Goal: Information Seeking & Learning: Check status

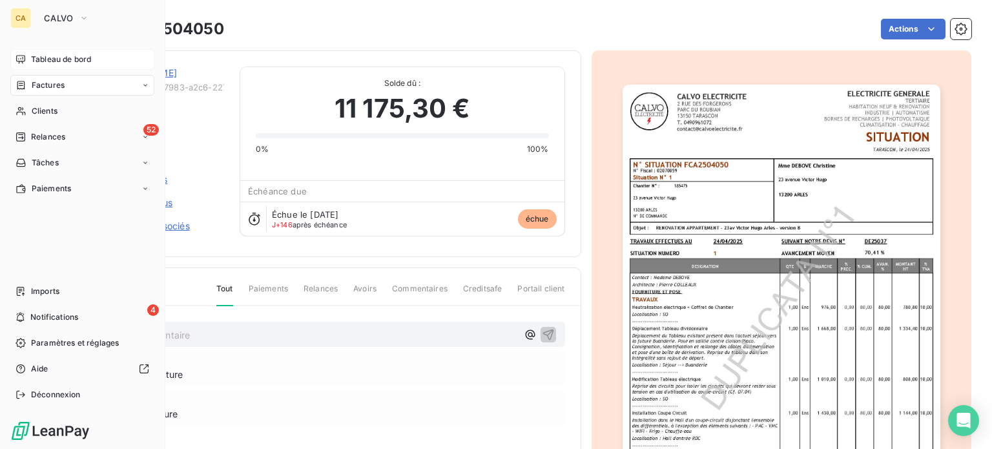
click at [54, 56] on span "Tableau de bord" at bounding box center [61, 60] width 60 height 12
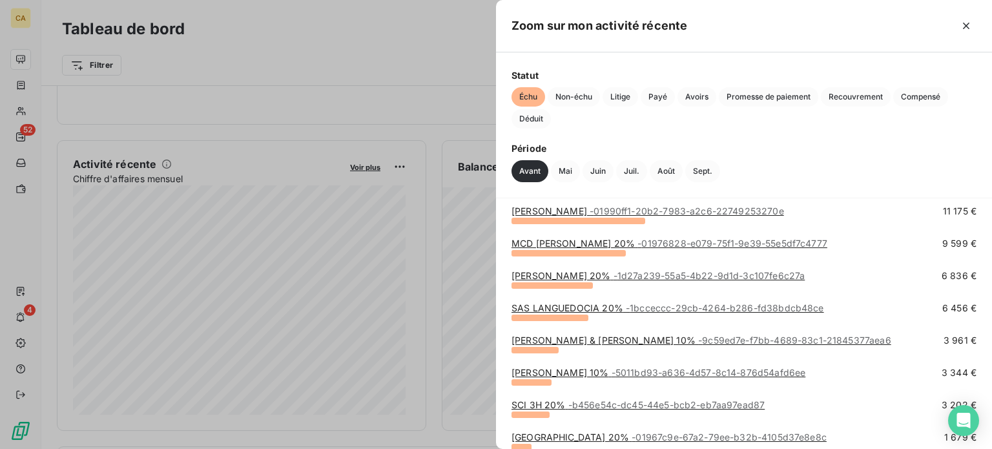
scroll to position [129, 0]
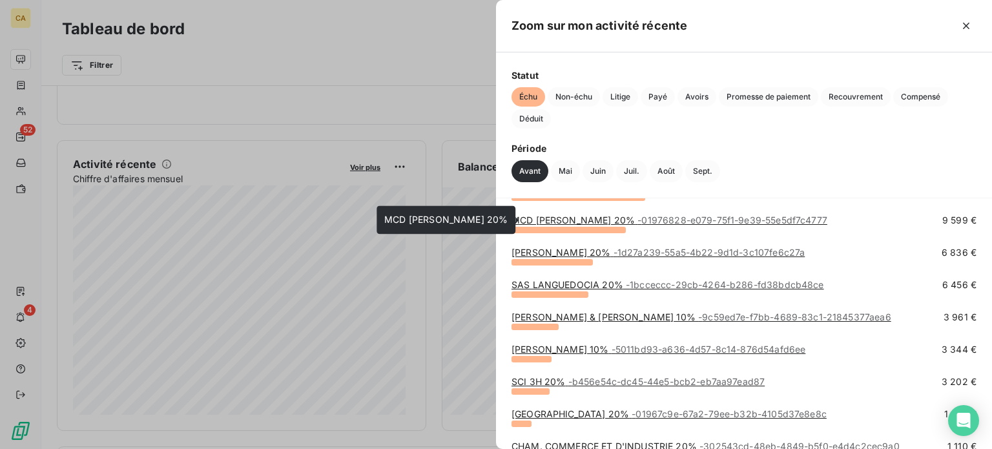
click at [600, 221] on link "MCD [PERSON_NAME] 20% - 01976828-e079-75f1-9e39-55e5df7c4777" at bounding box center [670, 219] width 316 height 11
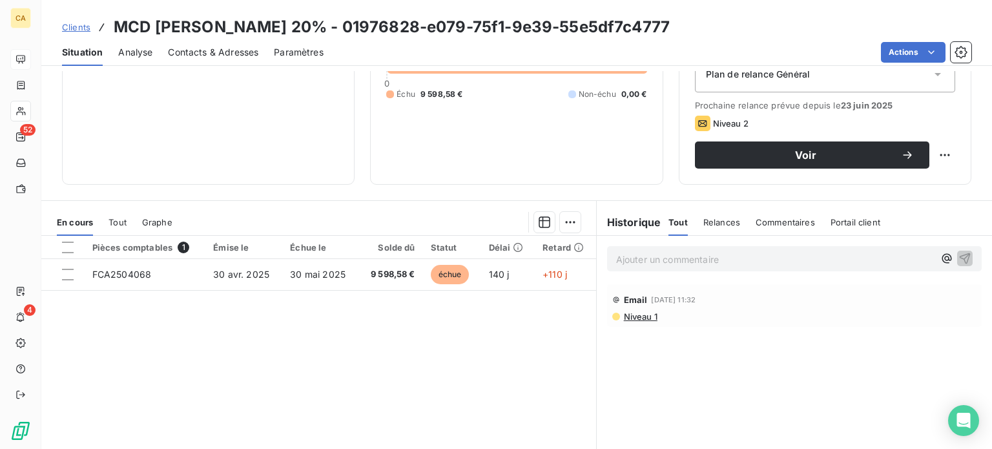
scroll to position [233, 0]
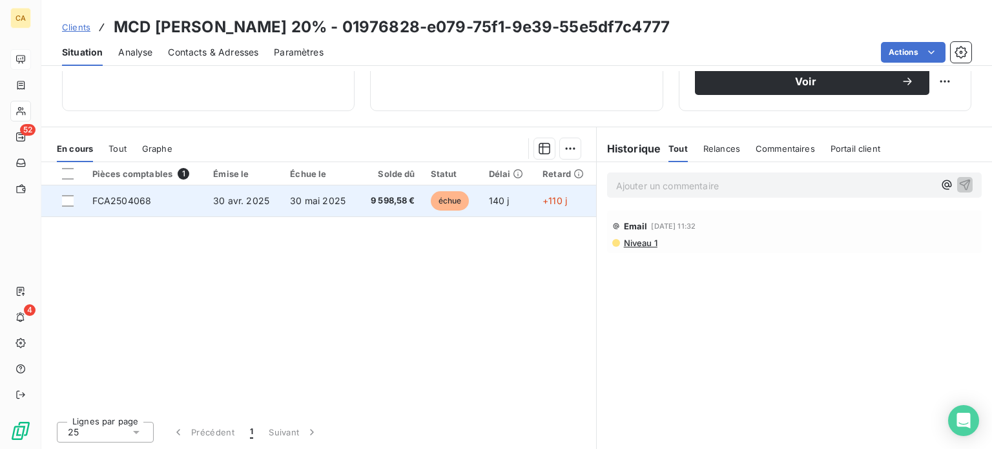
click at [400, 201] on span "9 598,58 €" at bounding box center [390, 200] width 48 height 13
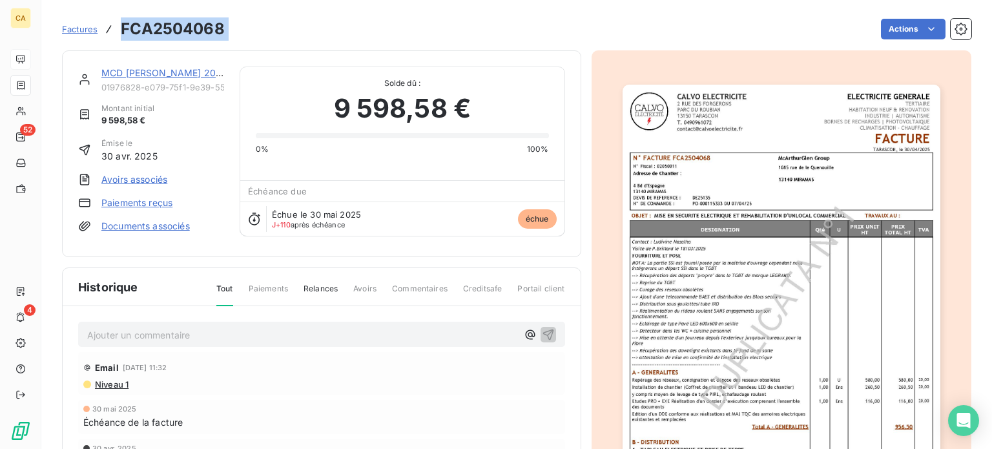
drag, startPoint x: 121, startPoint y: 25, endPoint x: 246, endPoint y: 26, distance: 124.7
click at [246, 26] on div "Factures FCA2504068 Actions" at bounding box center [517, 29] width 910 height 27
copy section "FCA2504068 Actions"
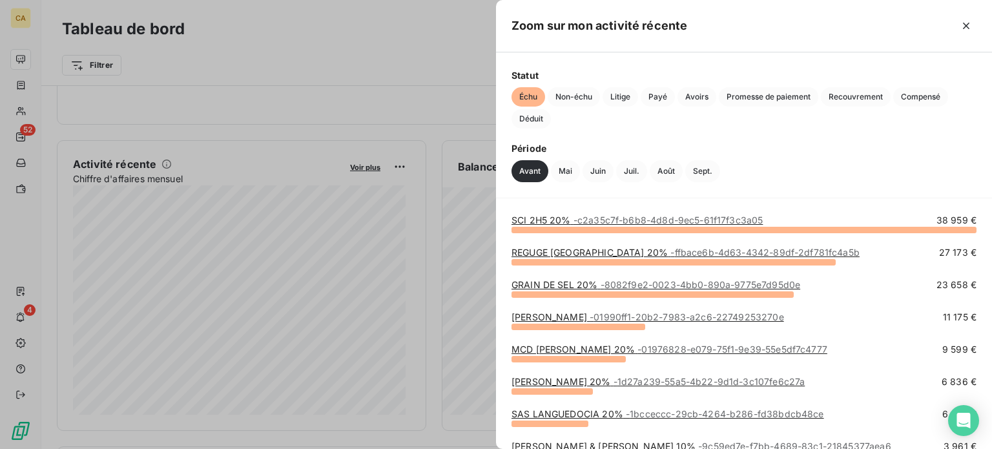
click at [421, 28] on div at bounding box center [496, 224] width 992 height 449
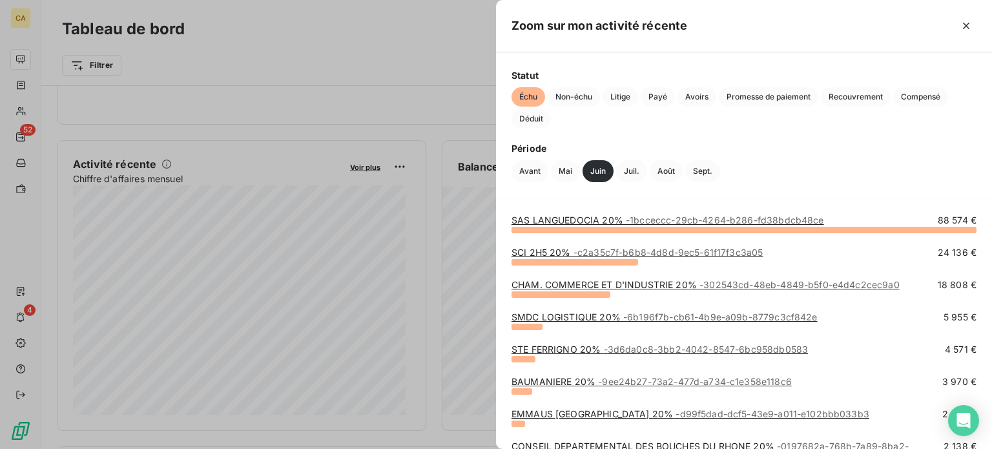
click at [452, 30] on div at bounding box center [496, 224] width 992 height 449
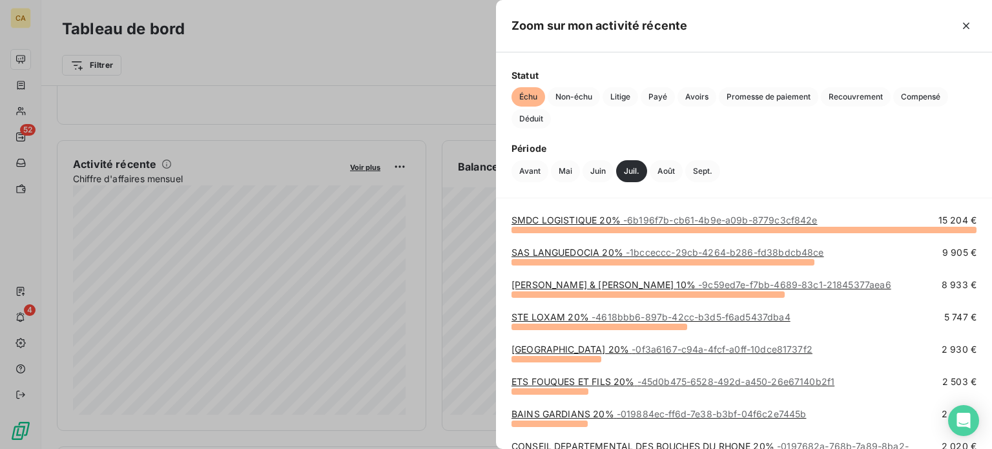
click at [419, 21] on div at bounding box center [496, 224] width 992 height 449
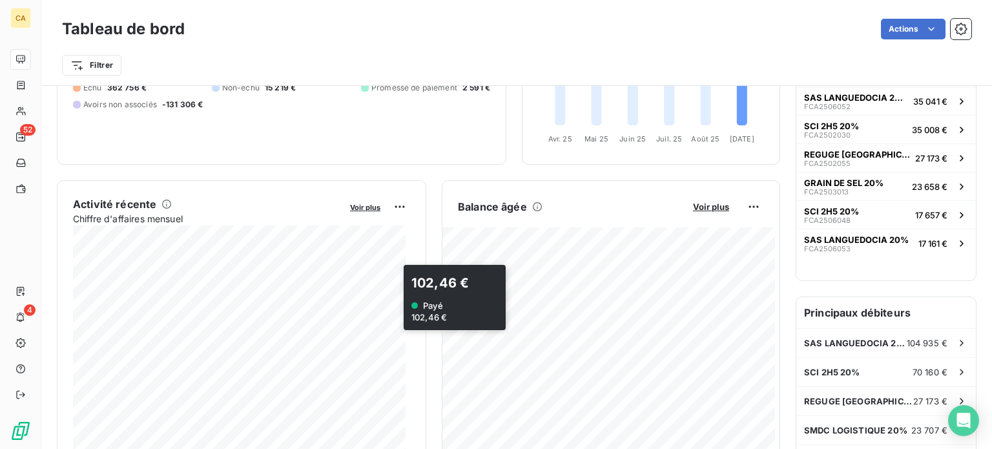
scroll to position [195, 0]
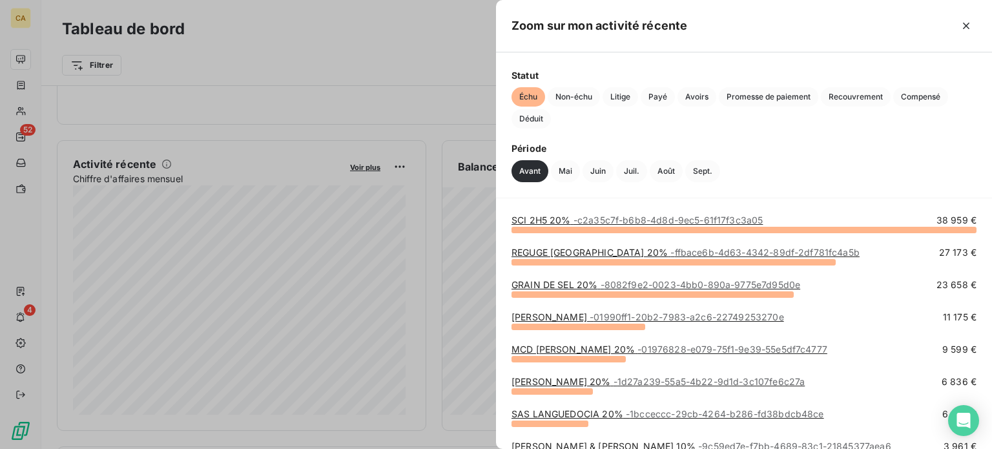
click at [589, 349] on link "MCD [PERSON_NAME] 20% - 01976828-e079-75f1-9e39-55e5df7c4777" at bounding box center [670, 349] width 316 height 11
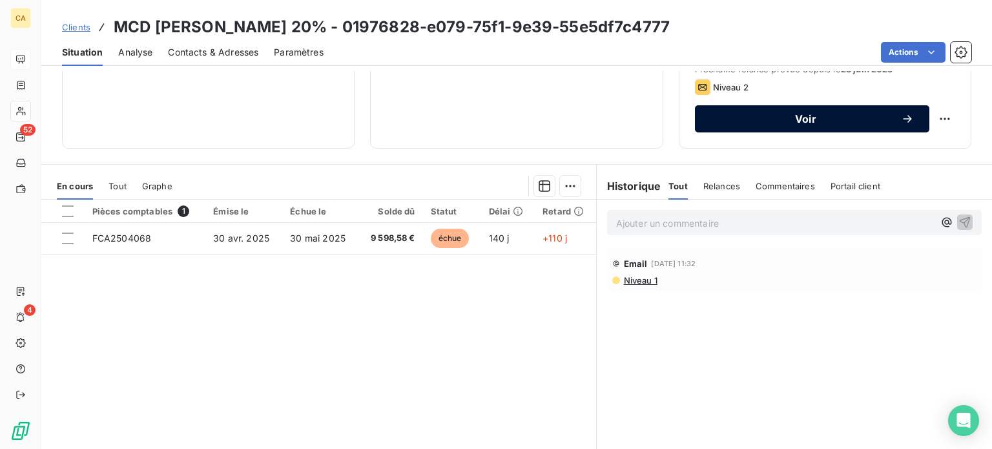
scroll to position [233, 0]
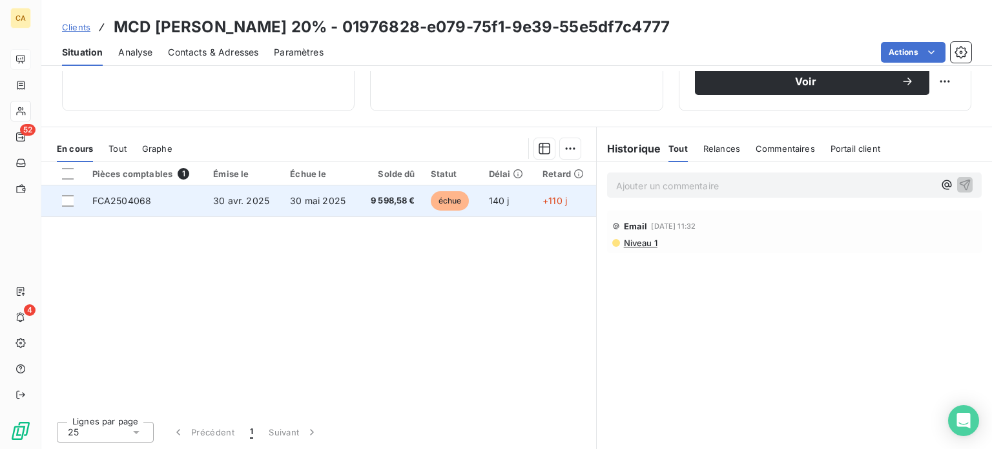
click at [219, 201] on span "30 avr. 2025" at bounding box center [241, 200] width 56 height 11
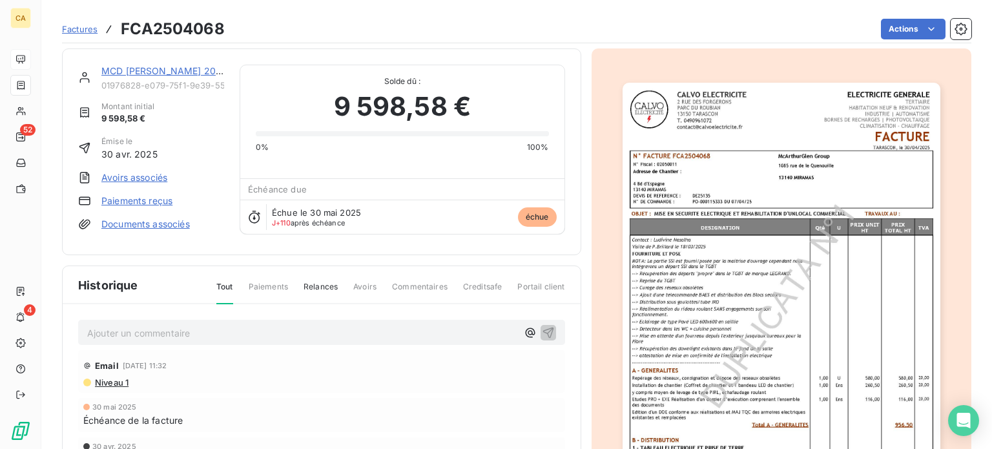
scroll to position [66, 0]
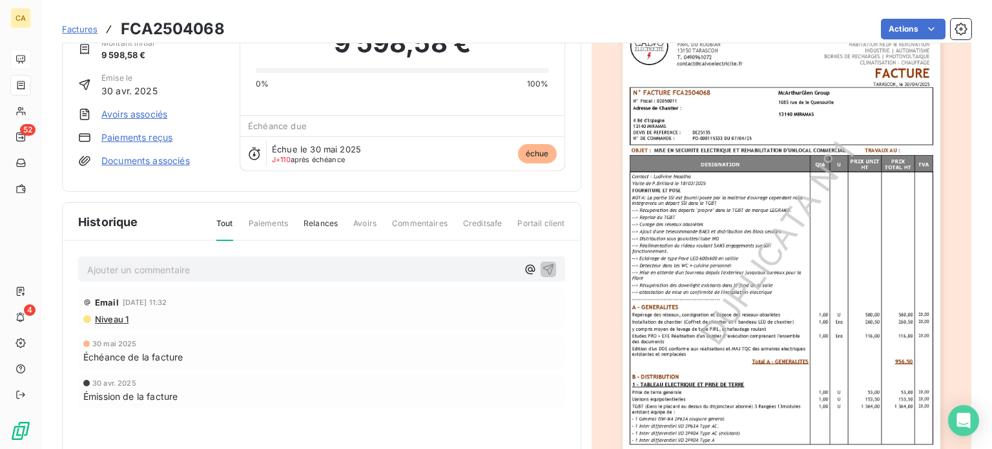
click at [112, 314] on span "Niveau 1" at bounding box center [111, 319] width 35 height 10
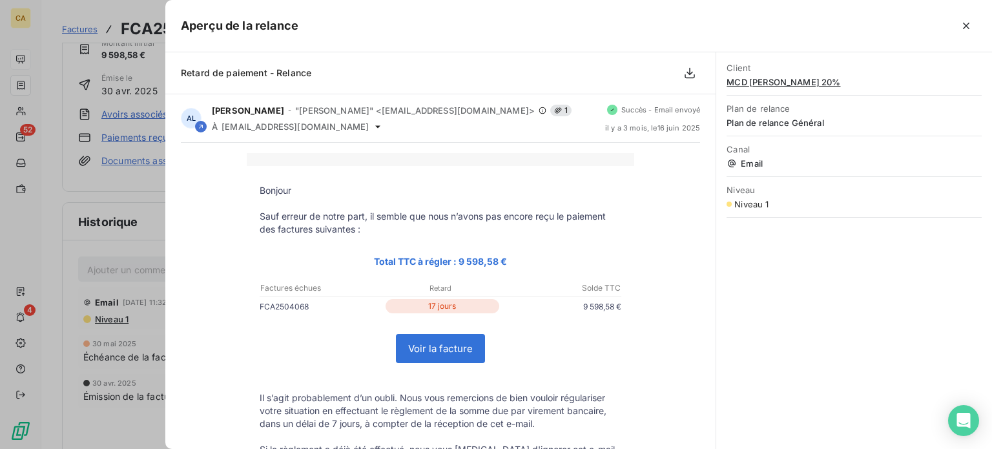
click at [468, 346] on link "Voir la facture" at bounding box center [441, 349] width 88 height 28
